Goal: Information Seeking & Learning: Learn about a topic

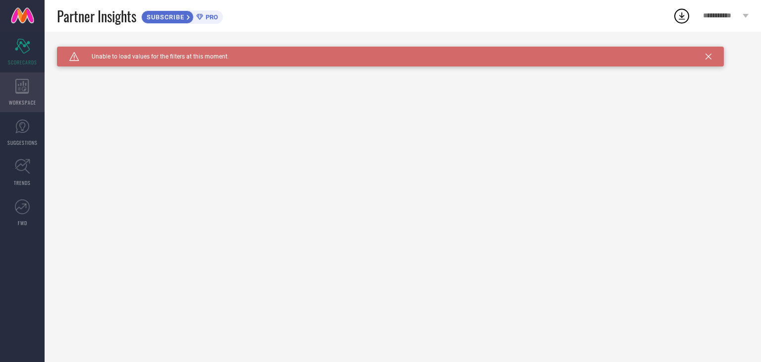
click at [28, 91] on icon at bounding box center [21, 86] width 13 height 15
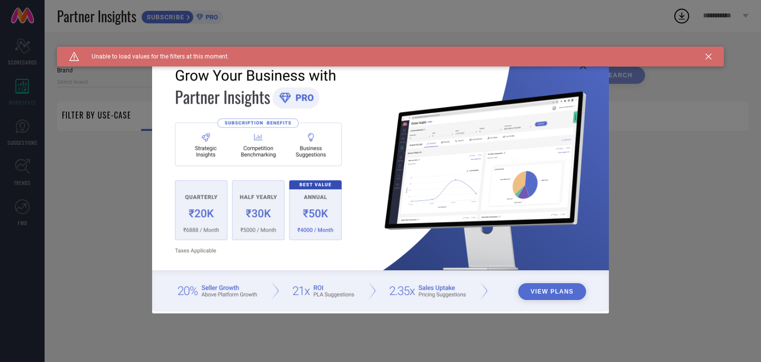
type input "1 STOP FASHION"
type input "All"
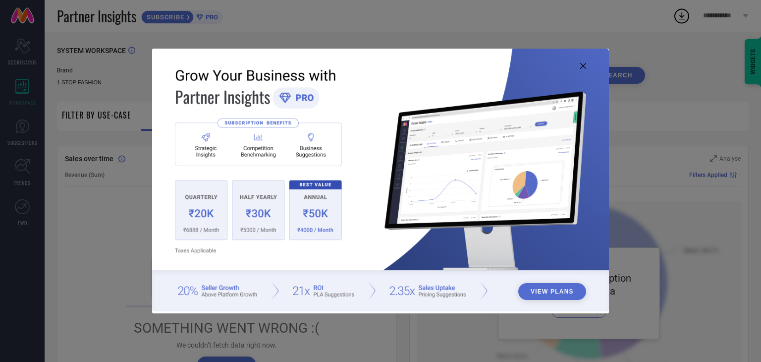
click at [585, 64] on icon at bounding box center [584, 66] width 6 height 6
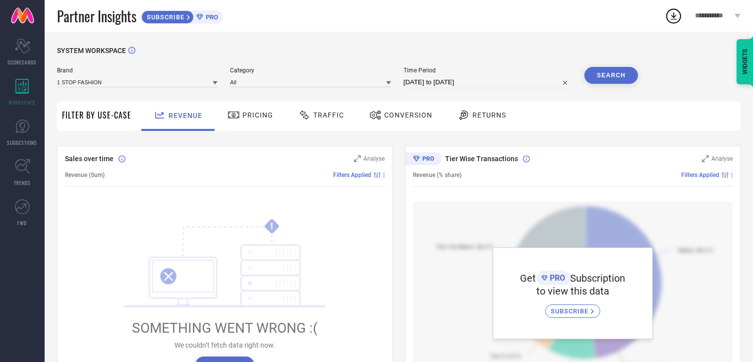
click at [252, 117] on span "Pricing" at bounding box center [257, 115] width 31 height 8
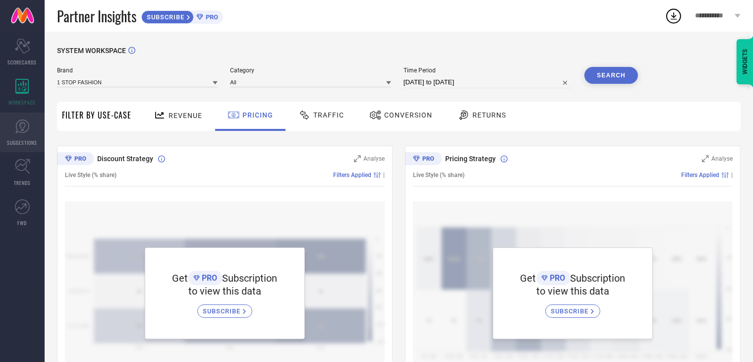
click at [18, 127] on icon at bounding box center [22, 126] width 15 height 15
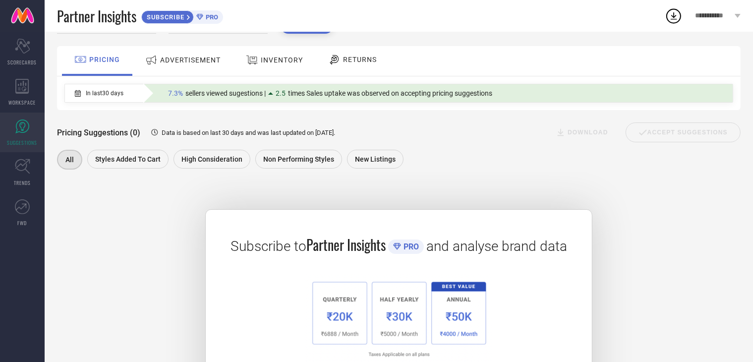
scroll to position [50, 0]
